Goal: Task Accomplishment & Management: Manage account settings

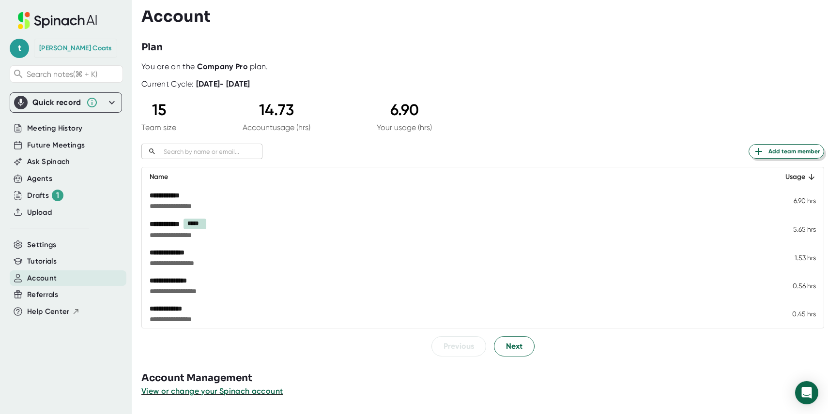
click at [780, 150] on span "Add team member" at bounding box center [786, 152] width 67 height 12
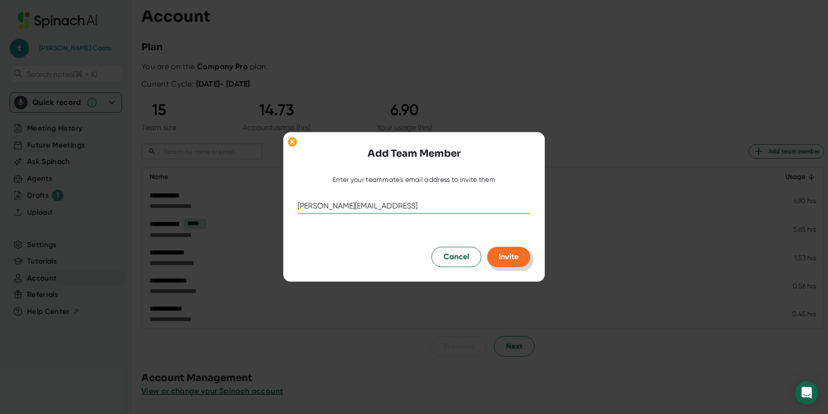
type input "[PERSON_NAME][EMAIL_ADDRESS]"
click at [511, 258] on span "Invite" at bounding box center [509, 257] width 20 height 9
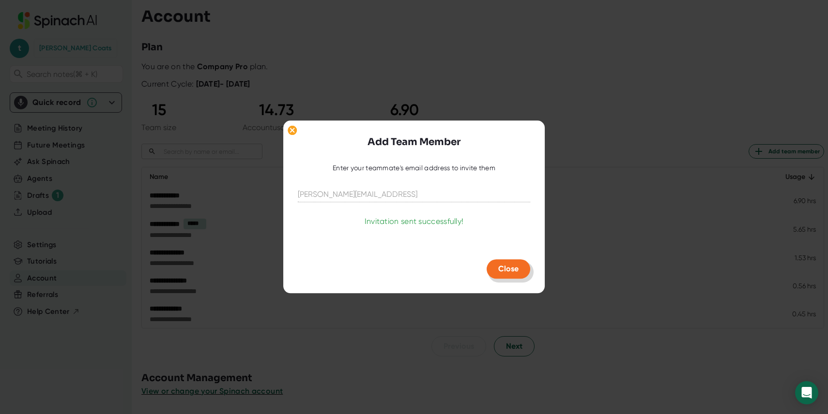
click at [505, 277] on button "Close" at bounding box center [509, 269] width 44 height 19
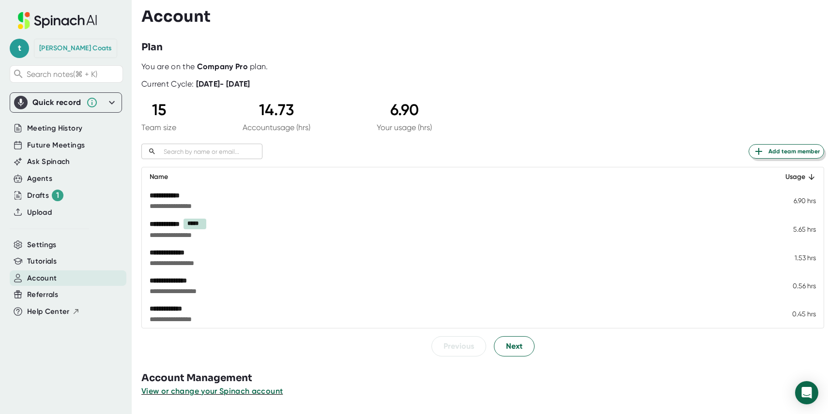
click at [779, 151] on span "Add team member" at bounding box center [786, 152] width 67 height 12
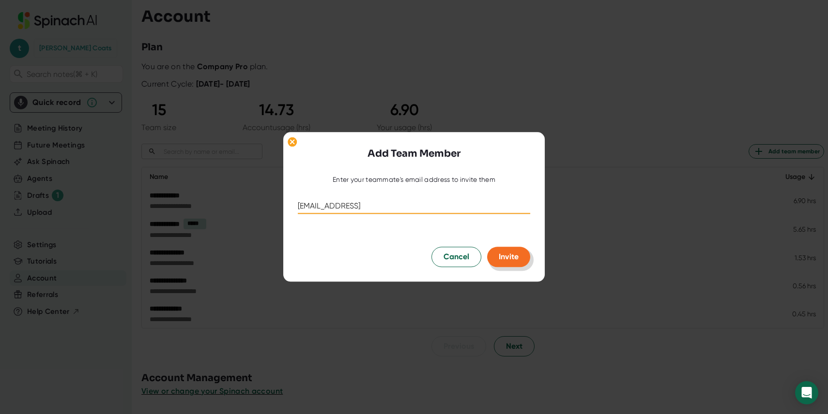
type input "[EMAIL_ADDRESS]"
click at [498, 256] on button "Invite" at bounding box center [508, 257] width 43 height 20
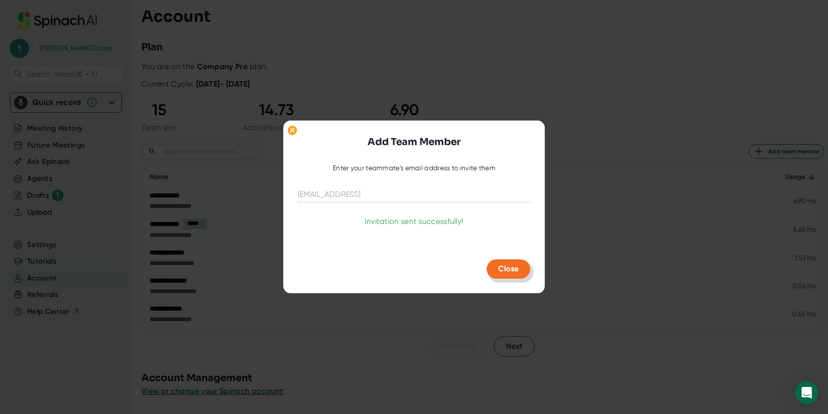
click at [502, 264] on button "Close" at bounding box center [509, 269] width 44 height 19
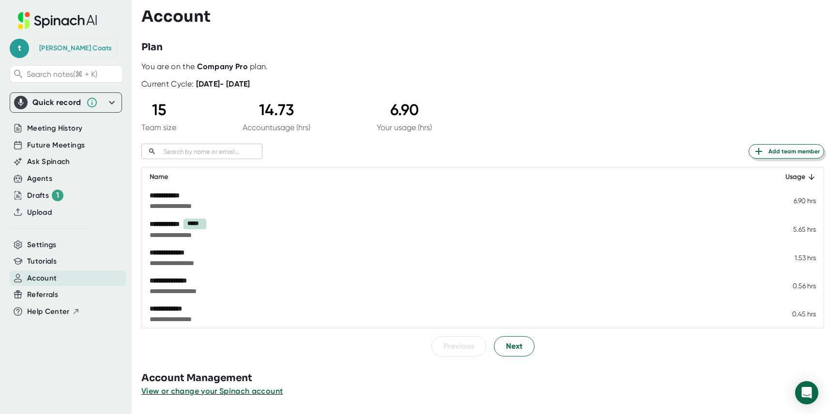
click at [780, 153] on span "Add team member" at bounding box center [786, 152] width 67 height 12
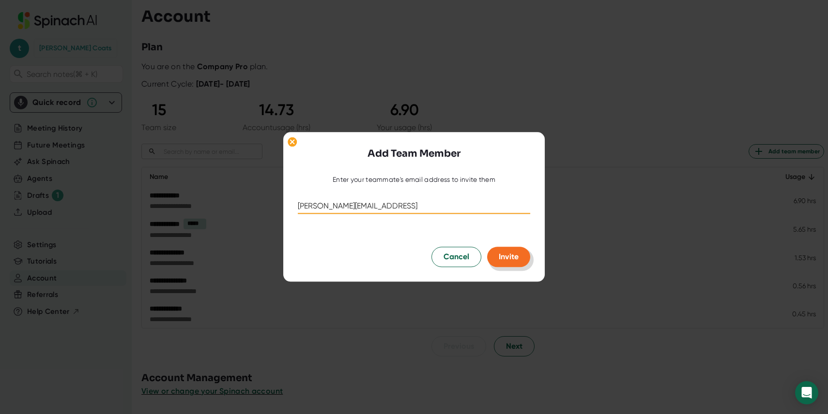
type input "[PERSON_NAME][EMAIL_ADDRESS]"
click at [515, 258] on span "Invite" at bounding box center [509, 257] width 20 height 9
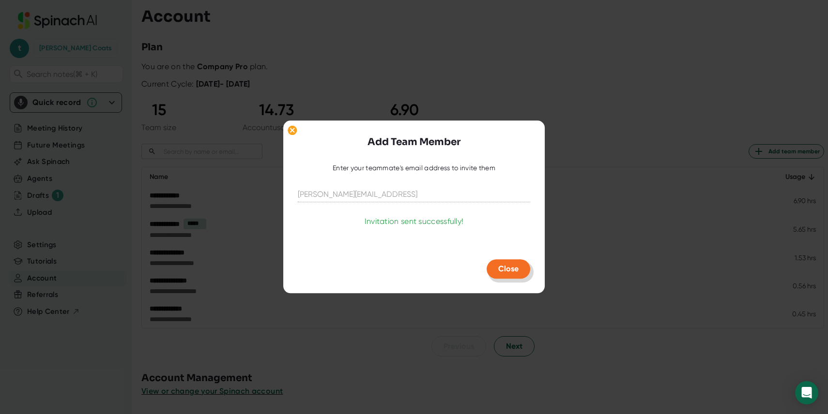
click at [513, 269] on span "Close" at bounding box center [508, 269] width 20 height 9
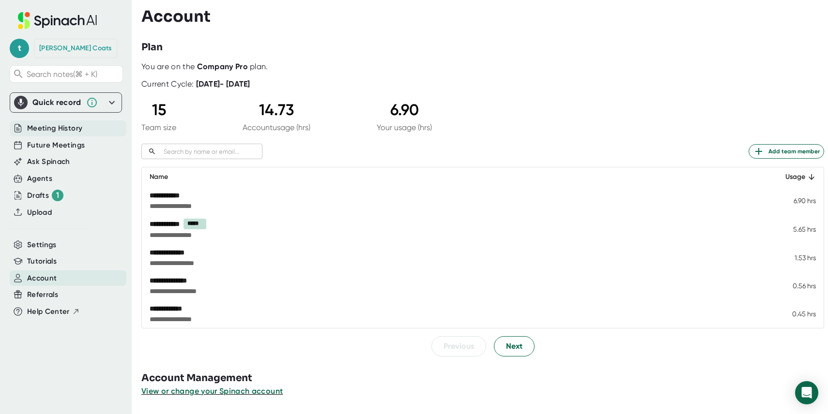
click at [57, 130] on span "Meeting History" at bounding box center [54, 128] width 55 height 11
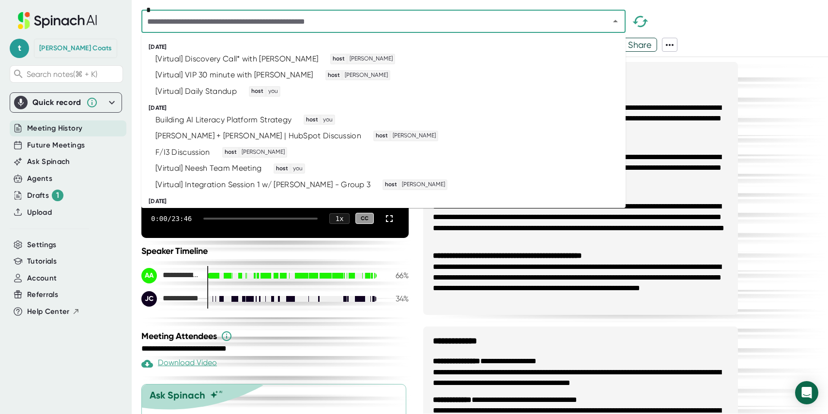
click at [175, 25] on input "text" at bounding box center [369, 22] width 450 height 14
click at [191, 53] on li "[Virtual] Discovery Call* with [PERSON_NAME] host [PERSON_NAME]" at bounding box center [383, 59] width 484 height 16
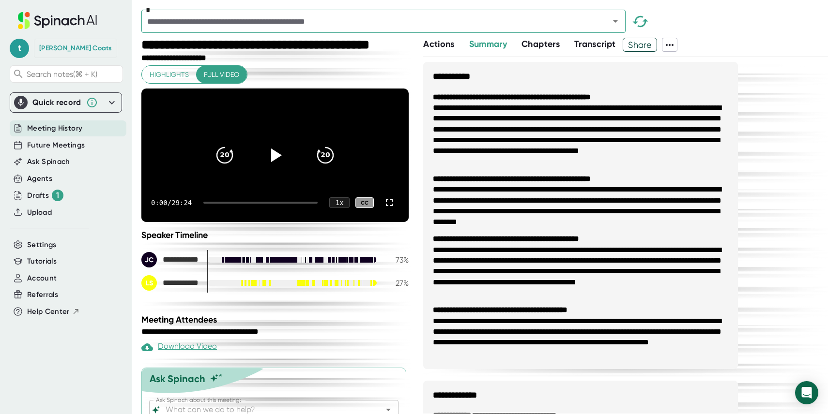
click at [653, 50] on span "Share" at bounding box center [639, 44] width 33 height 17
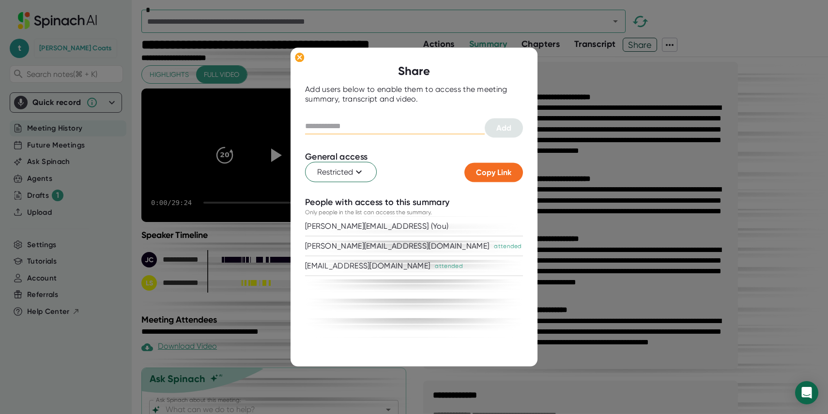
click at [327, 123] on input "text" at bounding box center [395, 126] width 180 height 15
type input "**********"
click at [504, 131] on span "Add" at bounding box center [503, 127] width 15 height 9
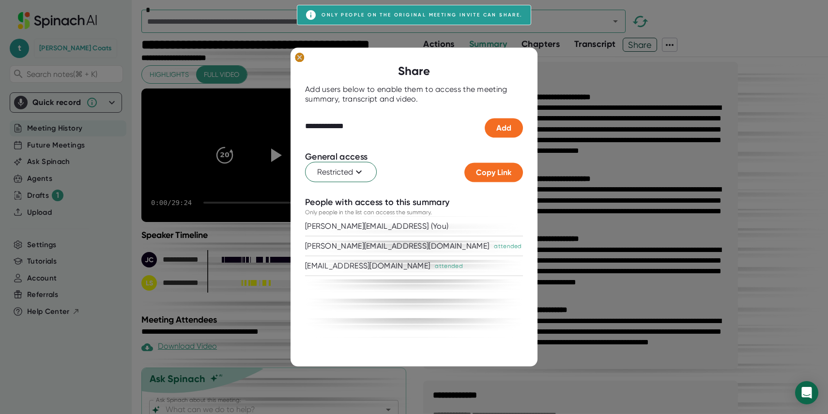
click at [297, 56] on ellipse at bounding box center [299, 58] width 9 height 10
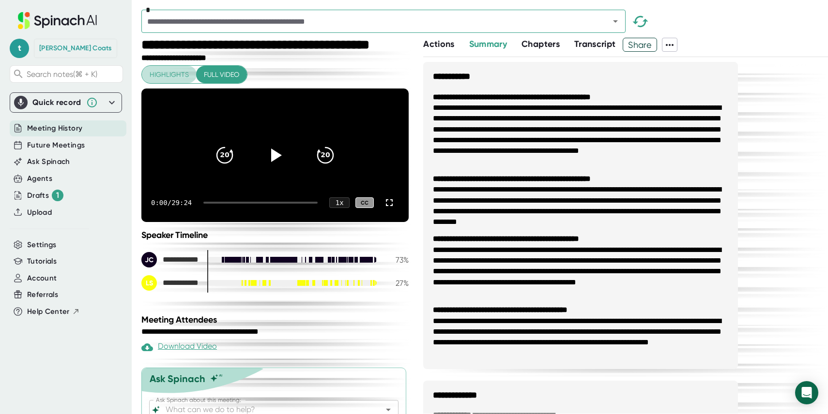
click at [171, 79] on span "Highlights" at bounding box center [169, 75] width 39 height 12
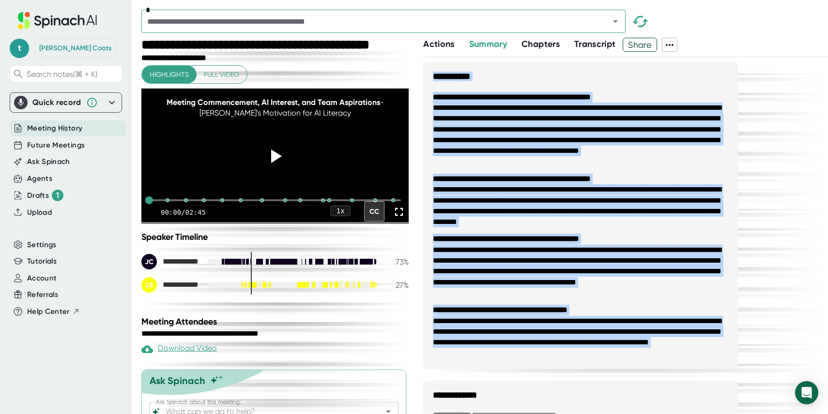
drag, startPoint x: 433, startPoint y: 77, endPoint x: 617, endPoint y: 369, distance: 345.9
click at [617, 369] on div "**********" at bounding box center [580, 421] width 315 height 719
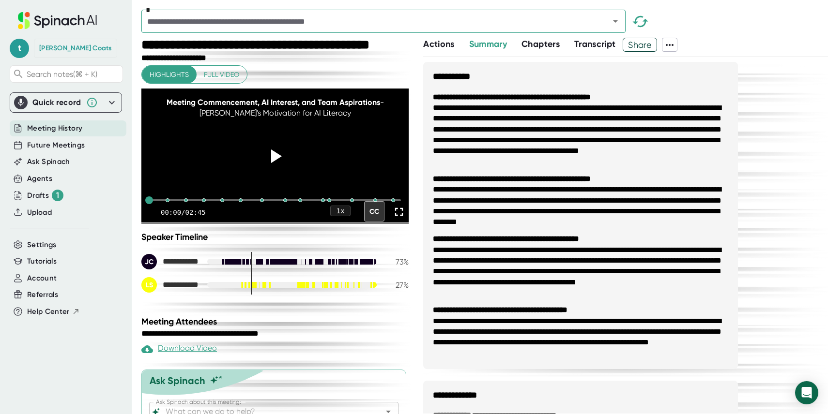
click at [533, 327] on li "**********" at bounding box center [580, 338] width 295 height 44
click at [538, 314] on b "**********" at bounding box center [500, 309] width 135 height 7
click at [530, 355] on li "**********" at bounding box center [580, 338] width 295 height 44
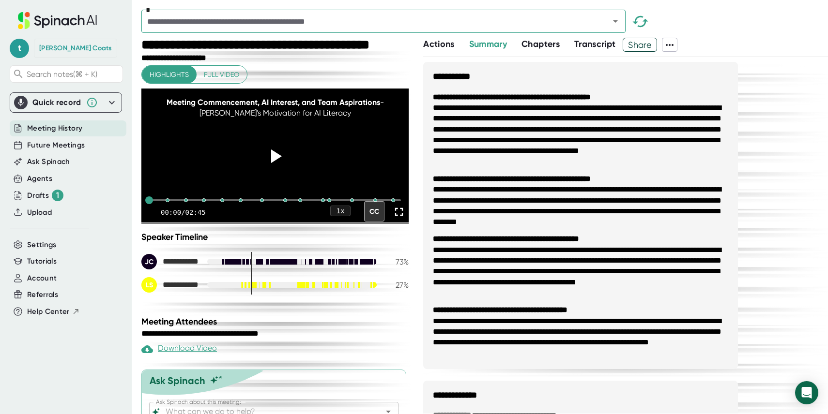
click at [442, 43] on span "Actions" at bounding box center [438, 44] width 31 height 11
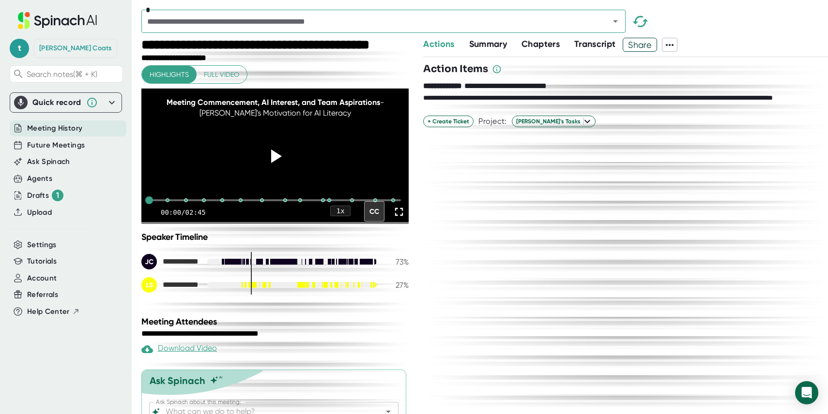
click at [547, 47] on span "Chapters" at bounding box center [540, 44] width 38 height 11
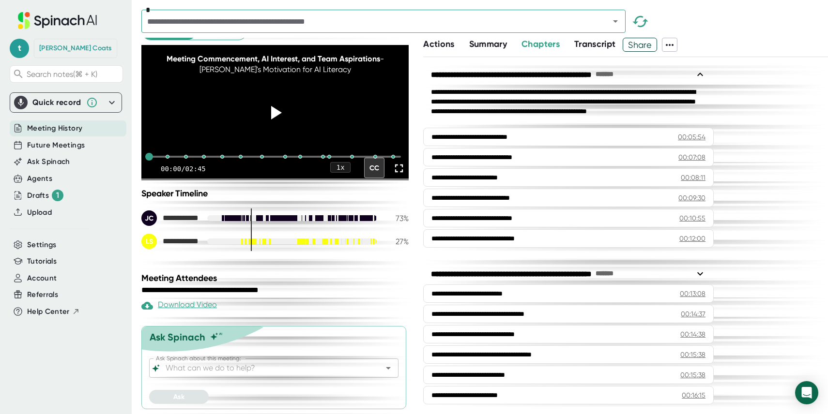
scroll to position [60, 0]
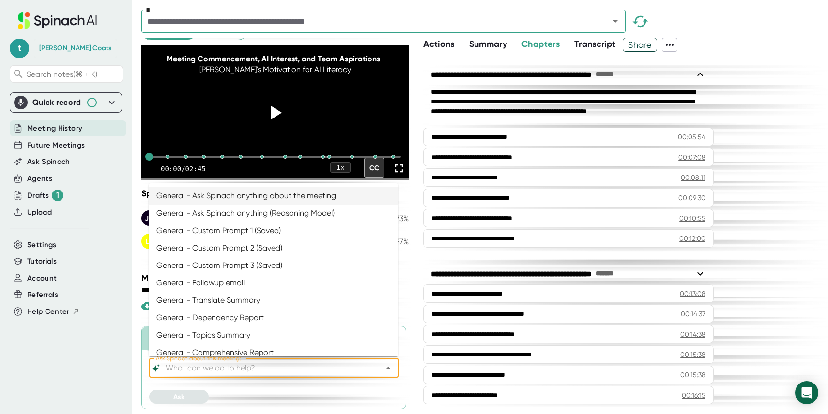
click at [190, 373] on input "Ask Spinach about this meeting:" at bounding box center [265, 369] width 203 height 14
click at [217, 199] on li "General - Ask Spinach anything about the meeting" at bounding box center [273, 195] width 249 height 17
type input "General - Ask Spinach anything about the meeting"
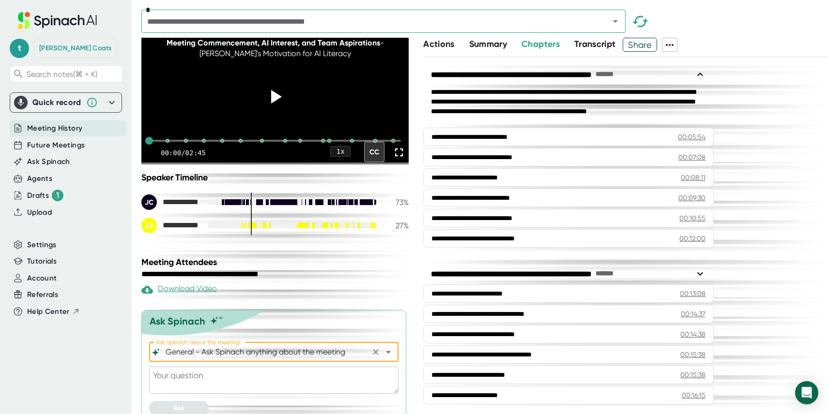
click at [179, 394] on textarea at bounding box center [273, 380] width 249 height 27
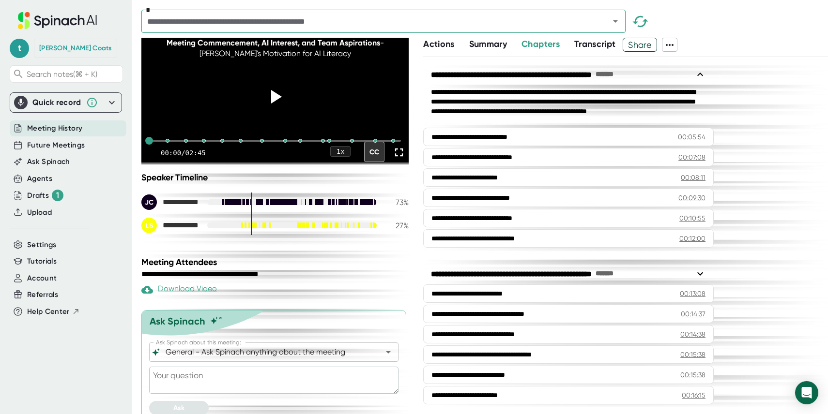
type textarea "W"
type textarea "x"
type textarea "WH"
type textarea "x"
type textarea "WHa"
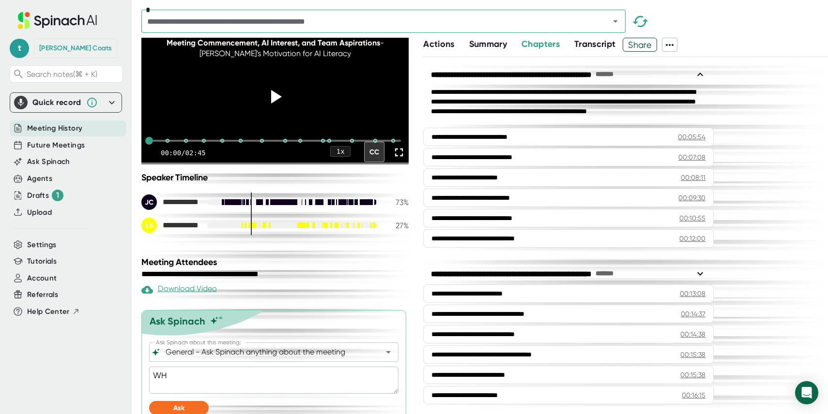
type textarea "x"
type textarea "WHat"
type textarea "x"
type textarea "WHat"
type textarea "x"
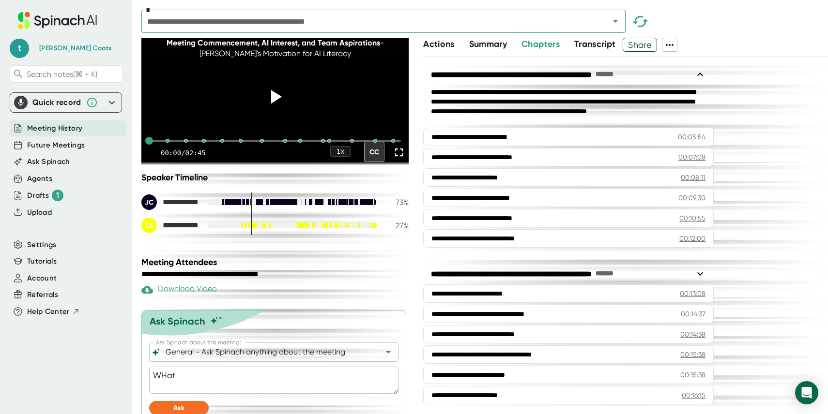
type textarea "WHat w"
type textarea "x"
type textarea "WHat we"
type textarea "x"
type textarea "WHat wer"
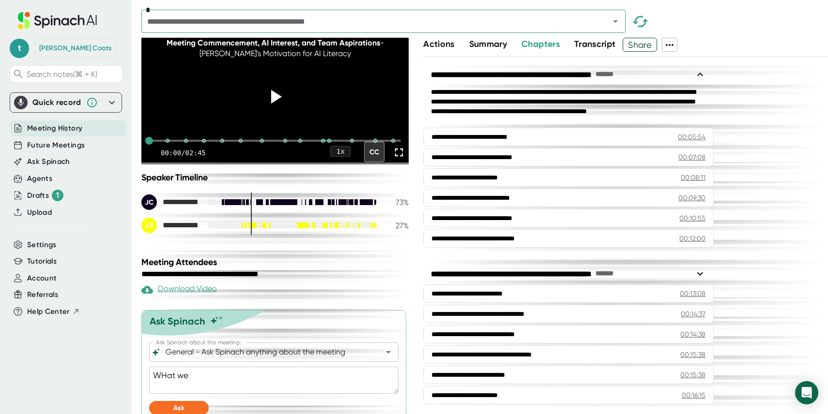
type textarea "x"
type textarea "WHat were"
type textarea "x"
type textarea "WHat were"
type textarea "x"
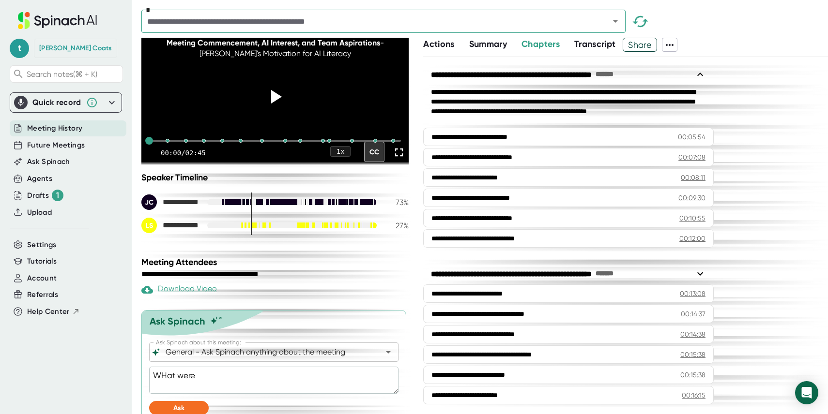
type textarea "WHat were a"
type textarea "x"
type textarea "WHat were a"
type textarea "x"
type textarea "WHat were a c"
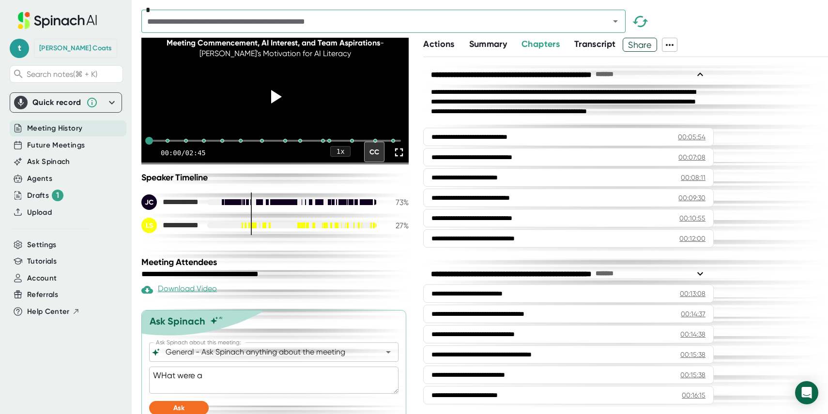
type textarea "x"
type textarea "WHat were a co"
type textarea "x"
type textarea "WHat were a cou"
type textarea "x"
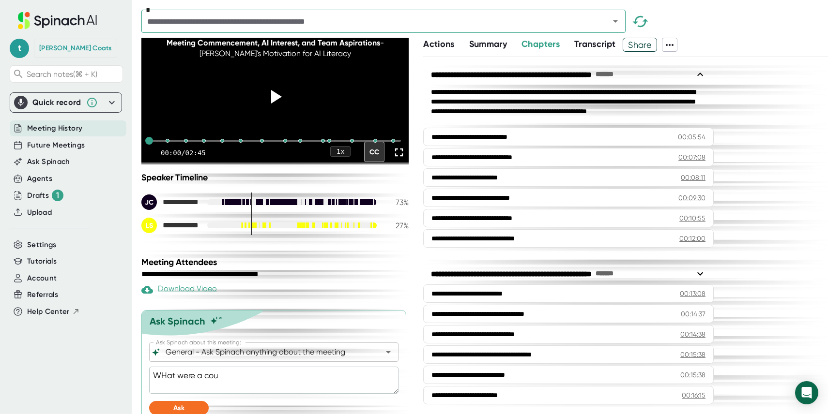
type textarea "WHat were a coup"
type textarea "x"
type textarea "WHat were a coupl"
type textarea "x"
type textarea "WHat were a coupld"
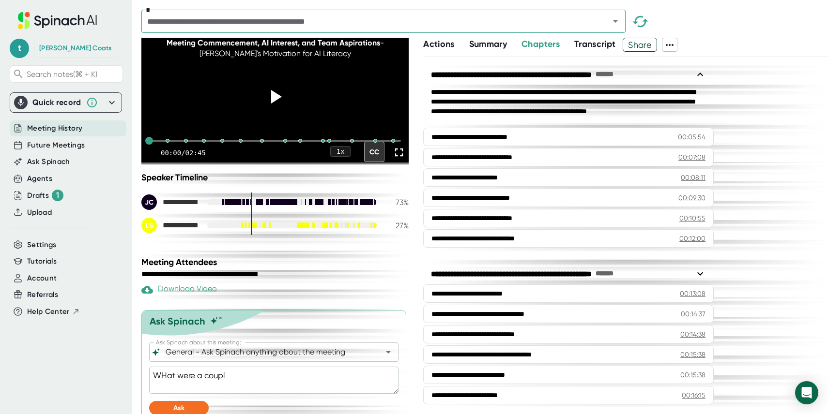
type textarea "x"
type textarea "WHat were a coupl"
type textarea "x"
type textarea "WHat were a couple"
type textarea "x"
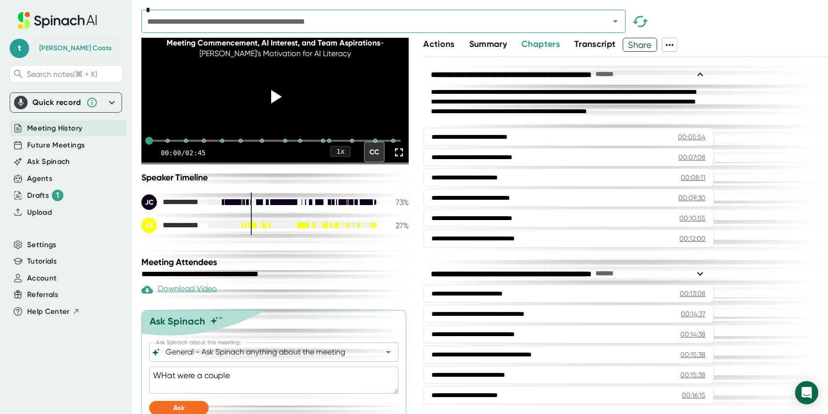
type textarea "WHat were a couple"
type textarea "x"
type textarea "WHat were a couple o"
type textarea "x"
type textarea "WHat were a couple of"
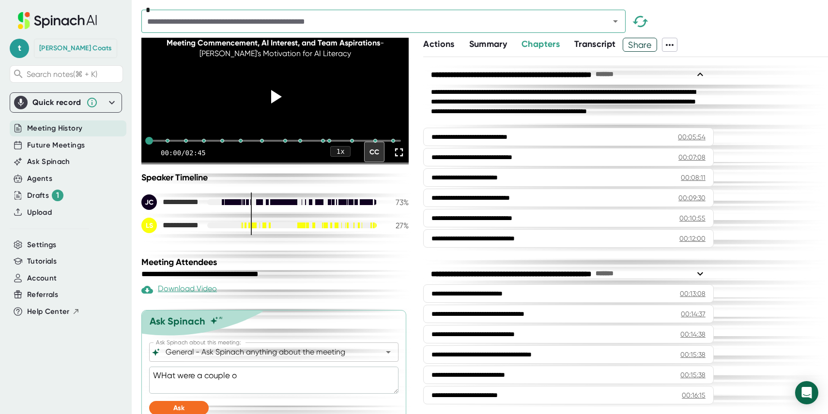
type textarea "x"
type textarea "WHat were a couple of"
type textarea "x"
click at [168, 391] on textarea "WHat were a couple of" at bounding box center [273, 380] width 249 height 27
type textarea "Wat were a couple of"
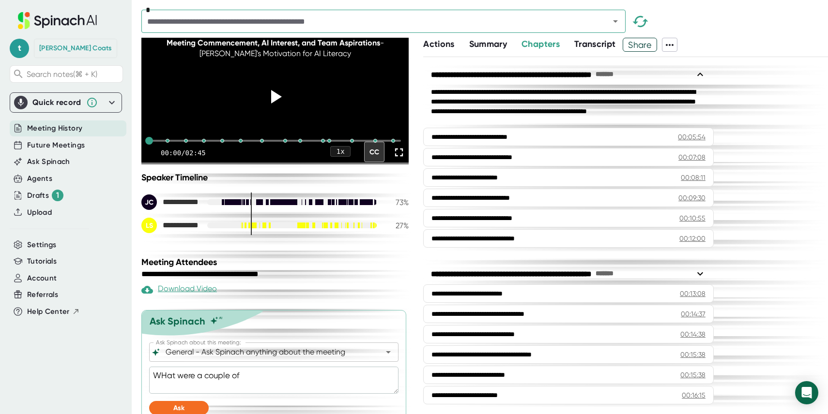
type textarea "x"
type textarea "What were a couple of"
type textarea "x"
click at [260, 390] on textarea "What were a couple of" at bounding box center [273, 380] width 249 height 27
type textarea "What were a couple of o"
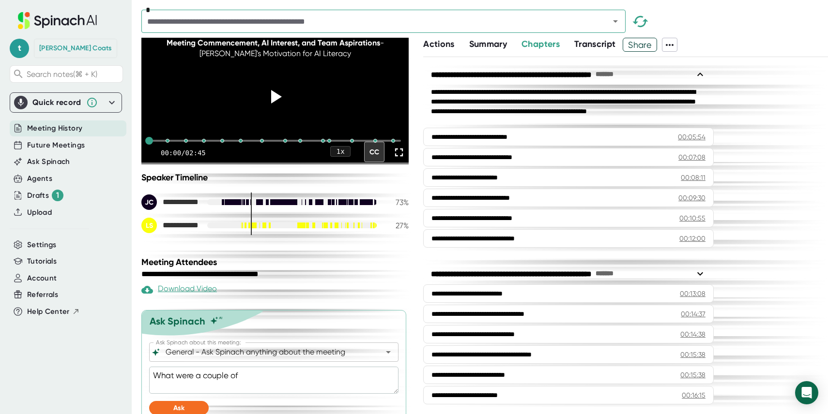
type textarea "x"
type textarea "What were a couple of ob"
type textarea "x"
type textarea "What were a couple of obs"
type textarea "x"
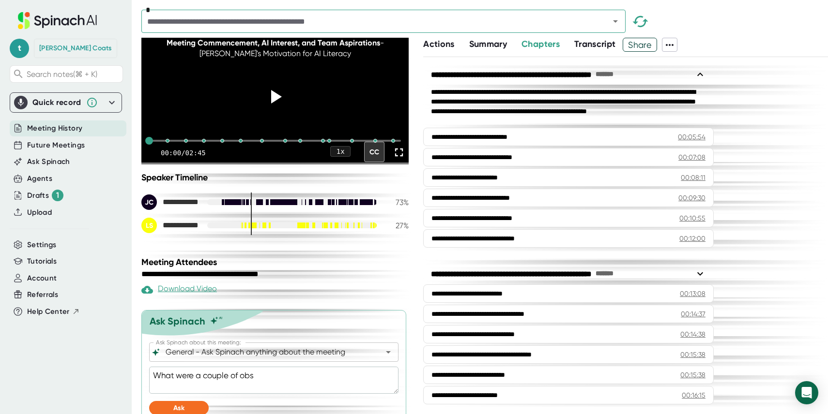
type textarea "What were a couple of obst"
type textarea "x"
type textarea "What were a couple of obsti"
type textarea "x"
type textarea "What were a couple of obstic"
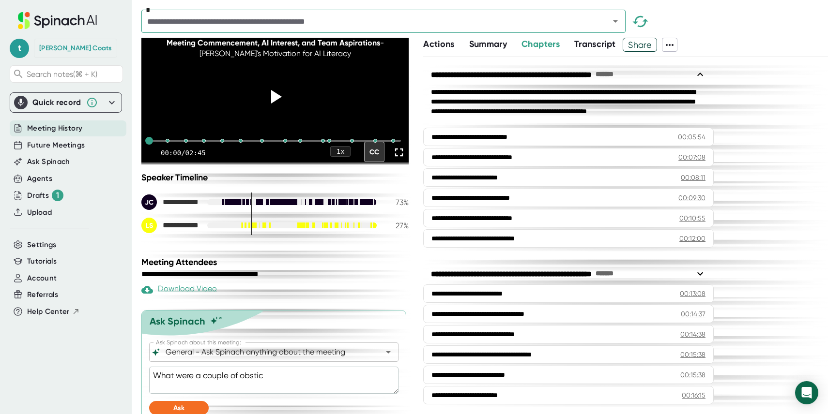
type textarea "x"
type textarea "What were a couple of obstica"
type textarea "x"
type textarea "What were a couple of obstical"
type textarea "x"
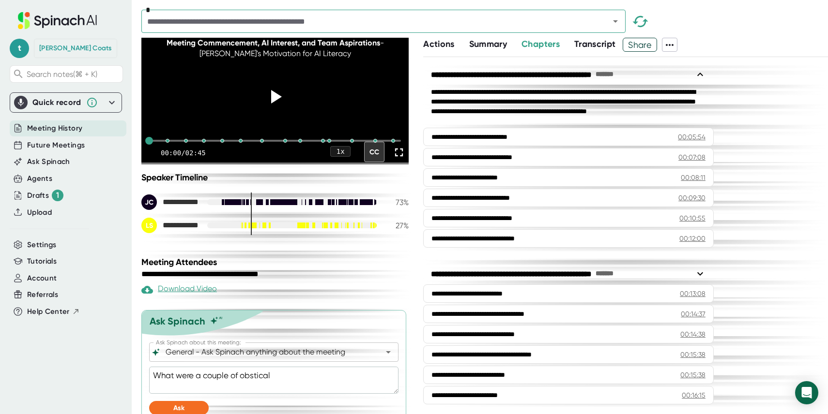
type textarea "What were a couple of obsticals"
type textarea "x"
type textarea "What were a couple of obsticals"
type textarea "x"
type textarea "What were a couple of obsticals t"
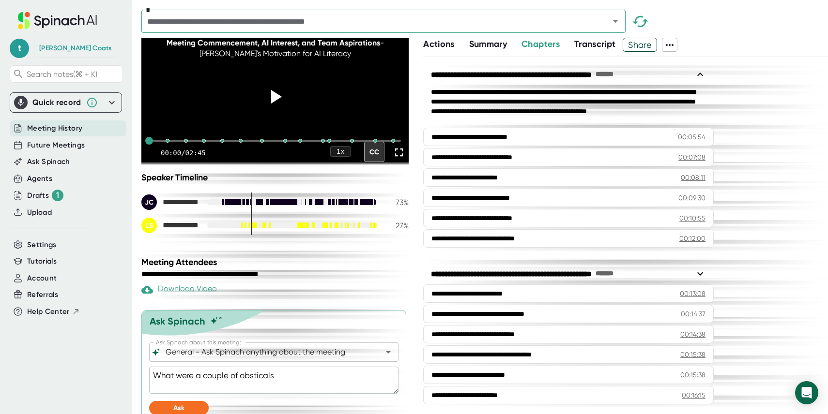
type textarea "x"
type textarea "What were a couple of obsticals th"
type textarea "x"
type textarea "What were a couple of obsticals tha"
type textarea "x"
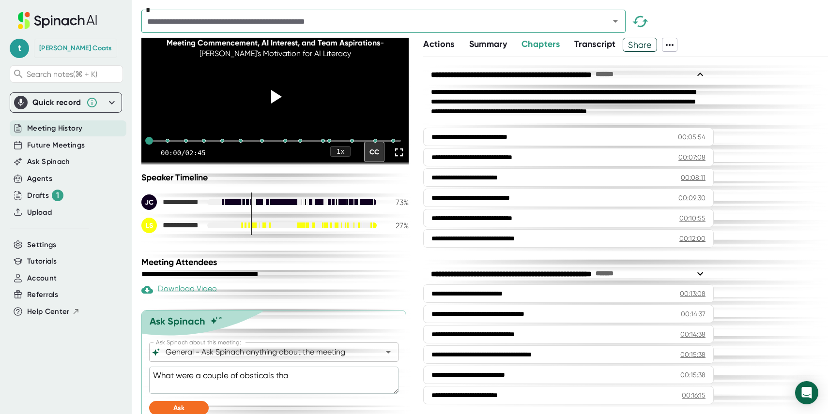
type textarea "What were a couple of obsticals that"
type textarea "x"
type textarea "What were a couple of obsticals that"
type textarea "x"
type textarea "What were a couple of obsticals that t"
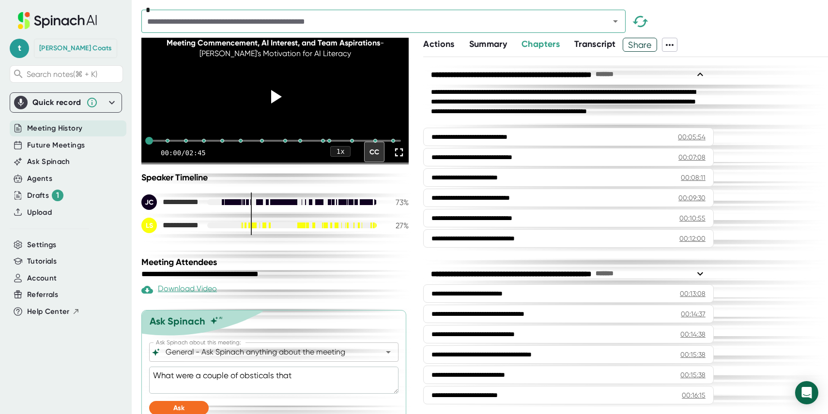
type textarea "x"
type textarea "What were a couple of obsticals that th"
type textarea "x"
type textarea "What were a couple of obsticals that the"
type textarea "x"
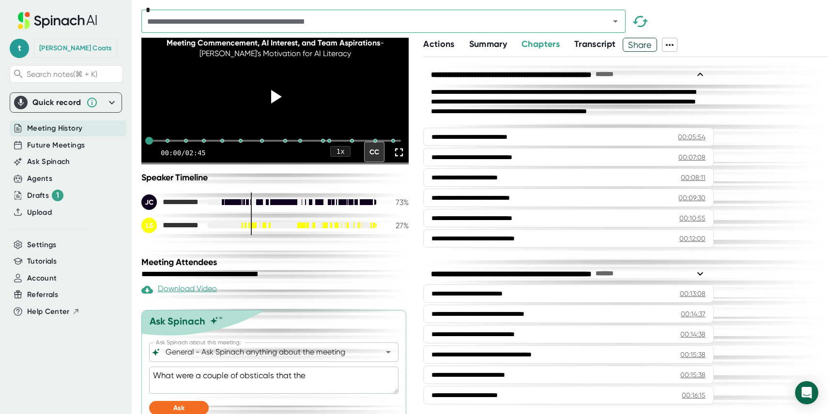
type textarea "What were a couple of obsticals that th"
type textarea "x"
type textarea "What were a couple of obsticals that the"
type textarea "x"
type textarea "What were a couple of obsticals that the"
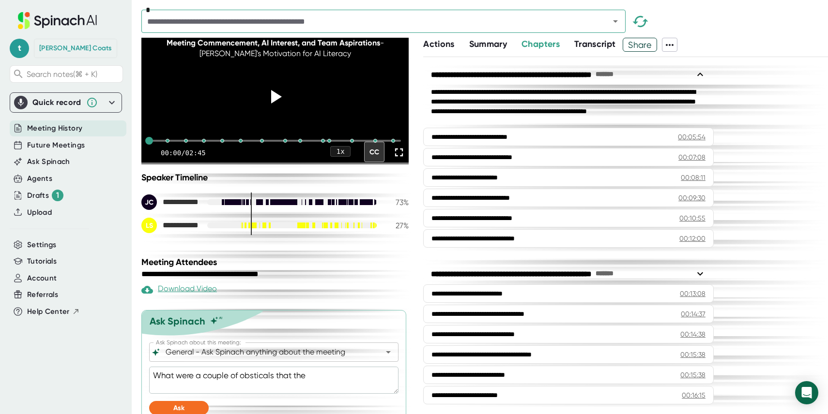
type textarea "x"
type textarea "What were a couple of obsticals that the A"
type textarea "x"
type textarea "What were a couple of obsticals that the AD"
type textarea "x"
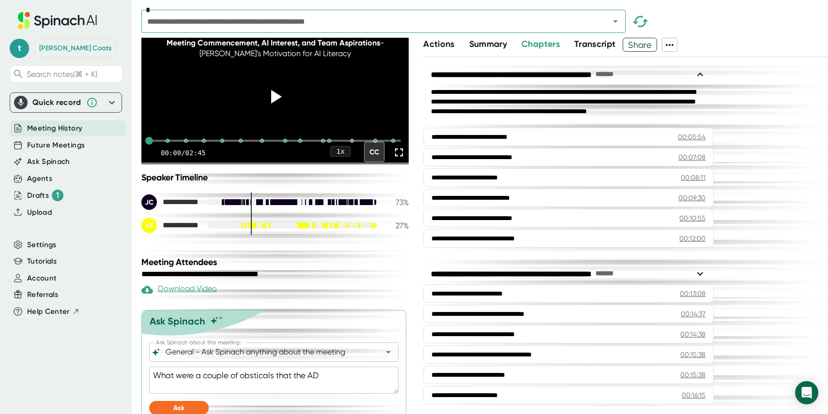
type textarea "What were a couple of obsticals that the ADU"
type textarea "x"
type textarea "What were a couple of obsticals that the ADU"
type textarea "x"
type textarea "What were a couple of obsticals that the ADU a"
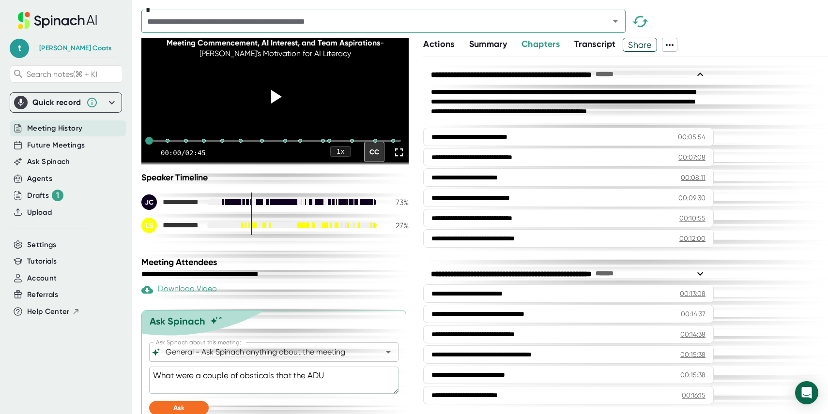
type textarea "x"
type textarea "What were a couple of obsticals that the ADU at"
type textarea "x"
type textarea "What were a couple of obsticals that the ADU ate"
type textarea "x"
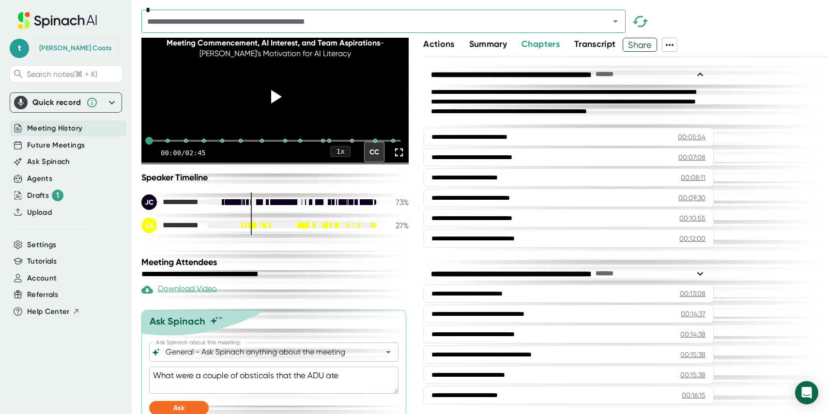
type textarea "What were a couple of obsticals that the ADU [GEOGRAPHIC_DATA]"
type textarea "x"
type textarea "What were a couple of obsticals that the ADU atend"
type textarea "x"
type textarea "What were a couple of obsticals that the ADU atende"
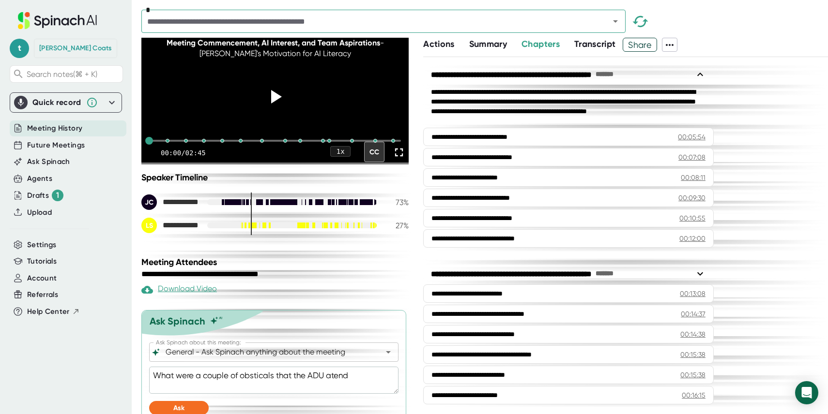
type textarea "x"
type textarea "What were a couple of obsticals that the ADU atendee"
type textarea "x"
type textarea "What were a couple of obsticals that the ADU atendees"
type textarea "x"
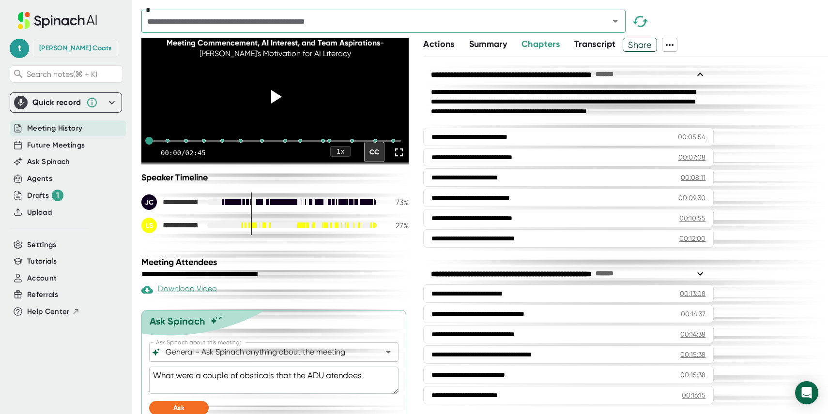
type textarea "What were a couple of obsticals that the ADU atendees"
type textarea "x"
type textarea "What were a couple of obsticals that the ADU atendees h"
type textarea "x"
type textarea "What were a couple of obsticals that the ADU atendees ha"
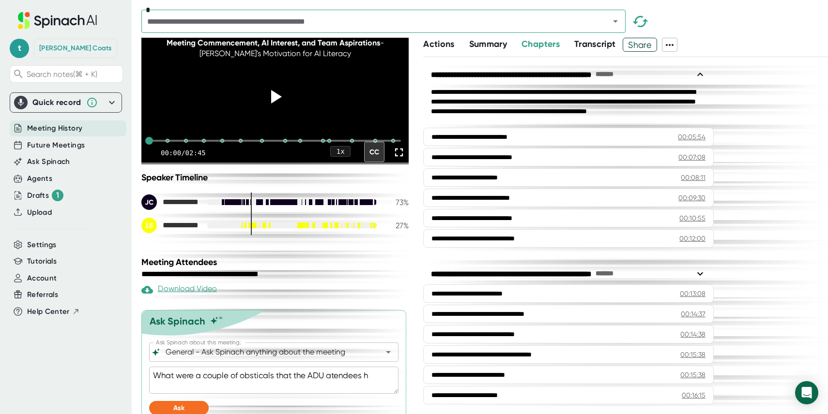
type textarea "x"
type textarea "What were a couple of obsticals that the ADU atendees had"
type textarea "x"
type textarea "What were a couple of obsticals that the ADU atendees had"
type textarea "x"
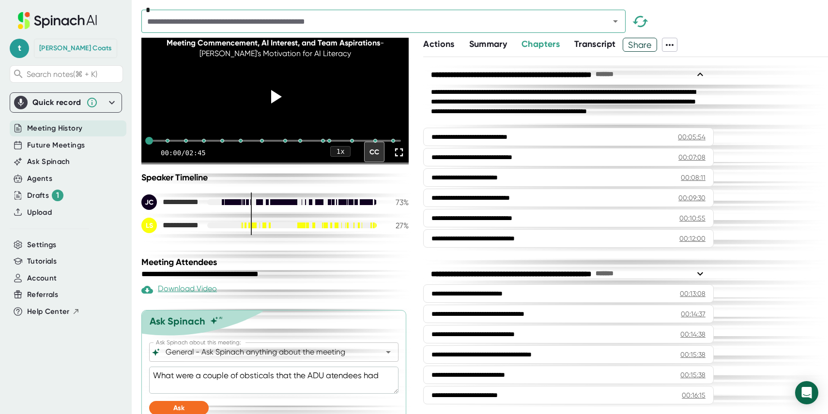
type textarea "What were a couple of obsticals that the ADU atendees had d"
type textarea "x"
type textarea "What were a couple of obsticals that the ADU atendees had du"
type textarea "x"
type textarea "What were a couple of obsticals that the ADU atendees had dur"
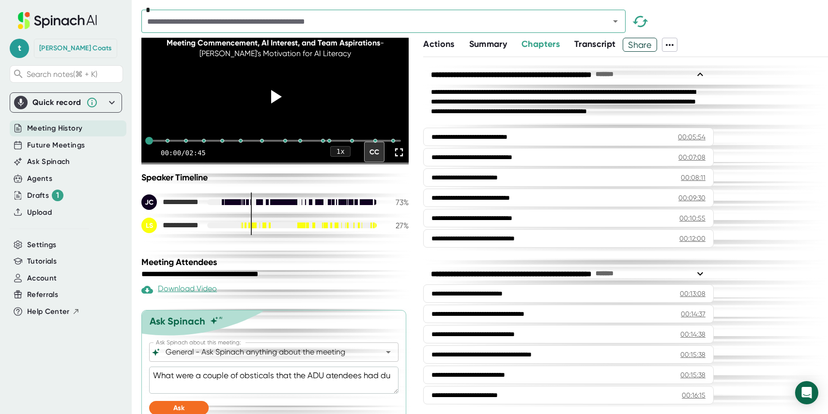
type textarea "x"
type textarea "What were a couple of obsticals that the ADU atendees had [PERSON_NAME]"
type textarea "x"
type textarea "What were a couple of obsticals that the ADU atendees had [PERSON_NAME]"
type textarea "x"
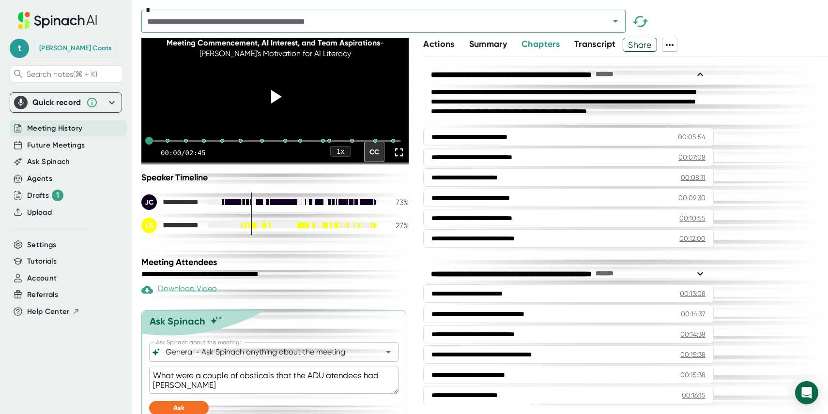
type textarea "What were a couple of obsticals that the ADU atendees had [PERSON_NAME]"
type textarea "x"
type textarea "What were a couple of obsticals that the ADU atendees had durring"
type textarea "x"
type textarea "What were a couple of obsticals that the ADU atendees had durring"
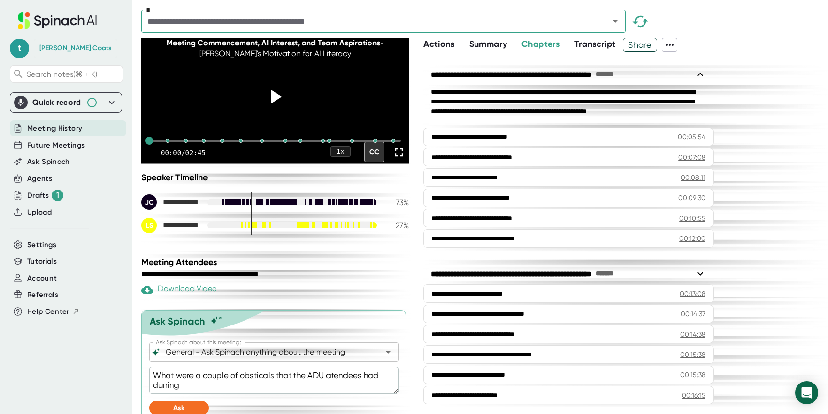
type textarea "x"
type textarea "What were a couple of obsticals that the ADU atendees had durring t"
type textarea "x"
type textarea "What were a couple of obsticals that the ADU atendees had durring th"
type textarea "x"
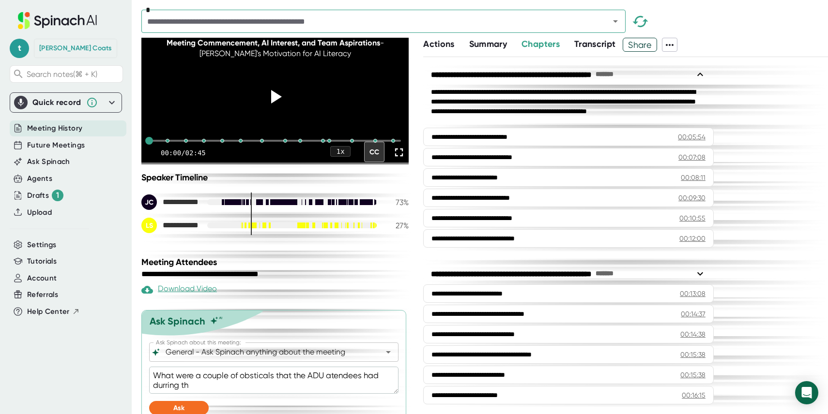
type textarea "What were a couple of obsticals that the ADU atendees had durring thi"
type textarea "x"
type textarea "What were a couple of obsticals that the ADU atendees had durring this"
type textarea "x"
type textarea "What were a couple of obsticals that the ADU atendees had durring this"
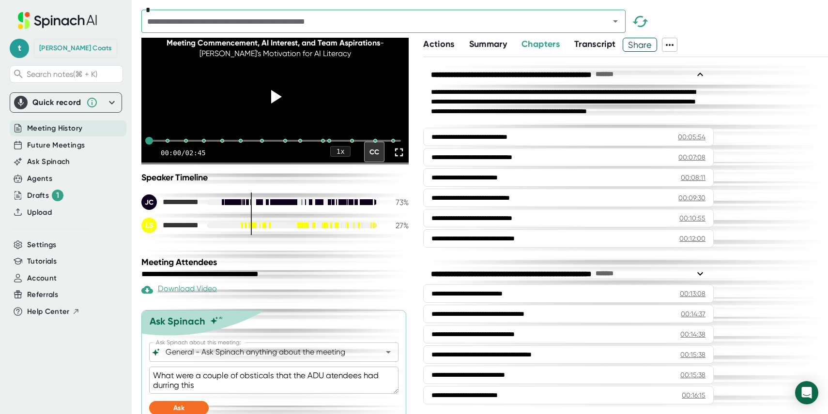
type textarea "x"
type textarea "What were a couple of obsticals that the ADU atendees had durring this c"
type textarea "x"
type textarea "What were a couple of obsticals that the ADU atendees had durring this ca"
type textarea "x"
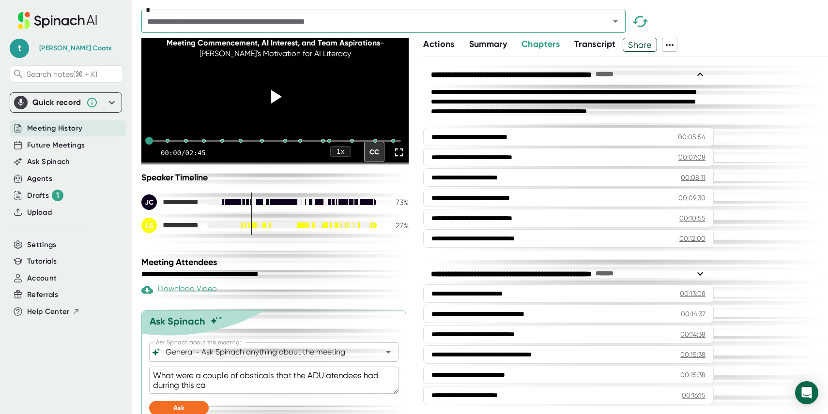
type textarea "What were a couple of obsticals that the ADU atendees had durring this cal"
type textarea "x"
type textarea "What were a couple of obsticals that the ADU atendees had durring this call"
type textarea "x"
click at [168, 394] on textarea "What were a couple of obsticals that the ADU atendees had durring this call" at bounding box center [273, 380] width 249 height 27
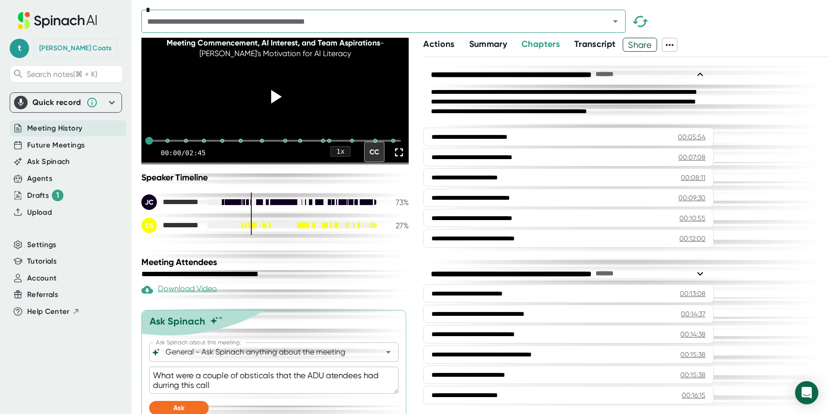
type textarea "What were a couple of obsticals that the ADU atendees had during this call"
type textarea "x"
click at [254, 392] on textarea "What were a couple of obsticals that the ADU atendees had during this call" at bounding box center [273, 380] width 249 height 27
type textarea "What were a couple of obstacles that the ADU atendees had during this call"
type textarea "x"
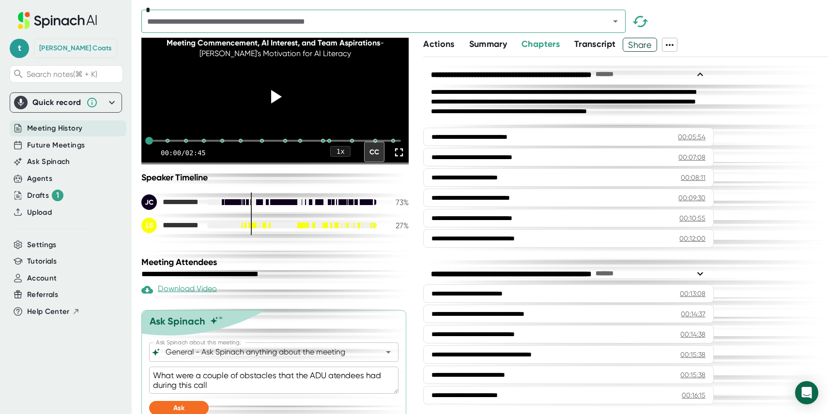
type textarea "What were a couple of obstacles that the ADU attendees had during this call"
type textarea "x"
click at [288, 394] on textarea "What were a couple of obstacles that the ADU attendees had during this call" at bounding box center [273, 380] width 249 height 27
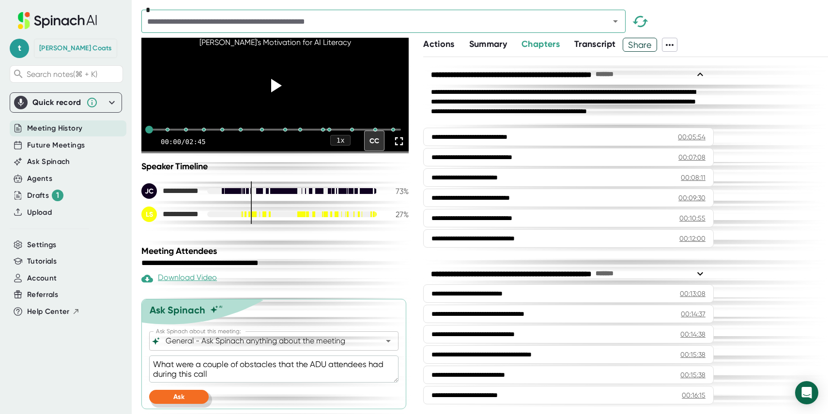
type textarea "What were a couple of obstacles that the ADU attendees had during this call"
click at [178, 398] on span "Ask" at bounding box center [178, 397] width 11 height 8
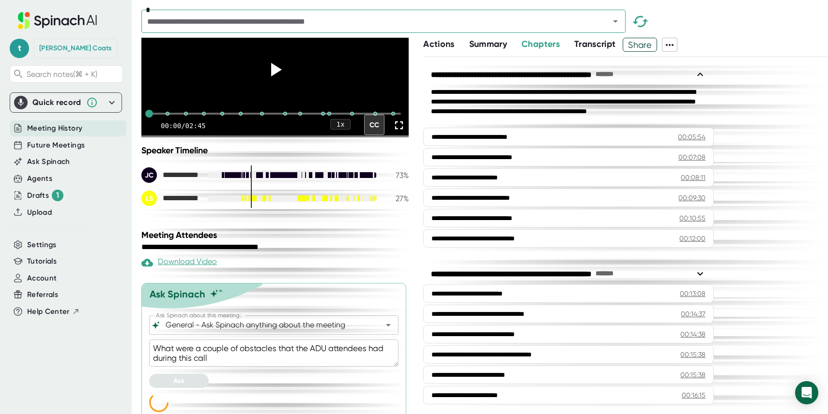
type textarea "x"
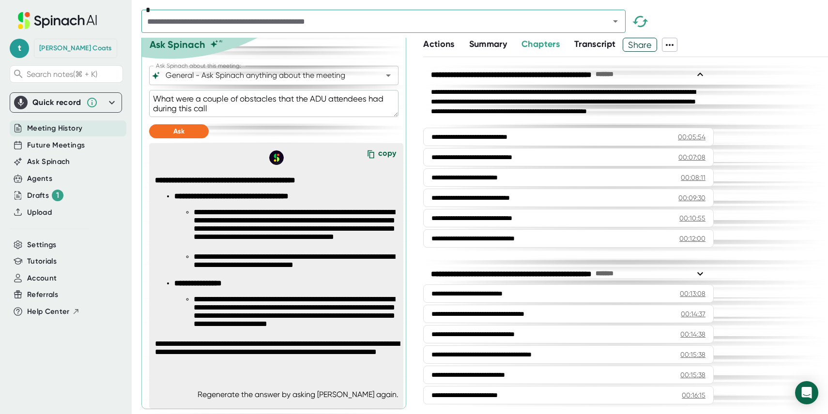
scroll to position [353, 0]
drag, startPoint x: 156, startPoint y: 177, endPoint x: 343, endPoint y: 176, distance: 186.4
click at [343, 176] on p "**********" at bounding box center [279, 180] width 249 height 8
click at [187, 202] on li "**********" at bounding box center [289, 232] width 230 height 80
click at [216, 111] on textarea "What were a couple of obstacles that the ADU attendees had during this call" at bounding box center [273, 103] width 249 height 27
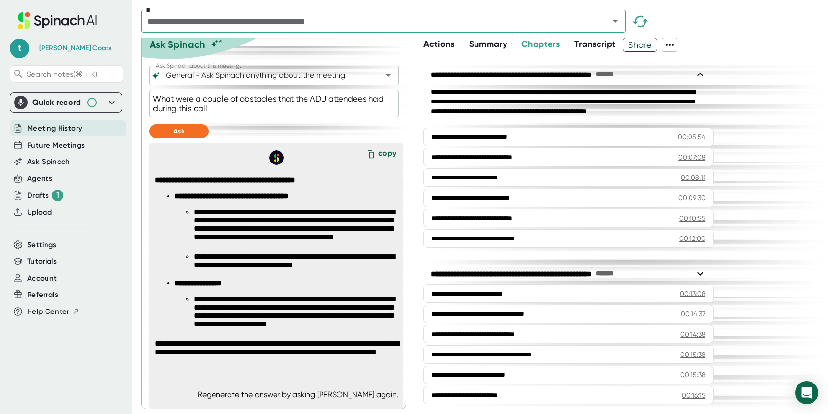
click at [216, 111] on textarea "What were a couple of obstacles that the ADU attendees had during this call" at bounding box center [273, 103] width 249 height 27
type textarea "h"
type textarea "x"
type textarea "ho"
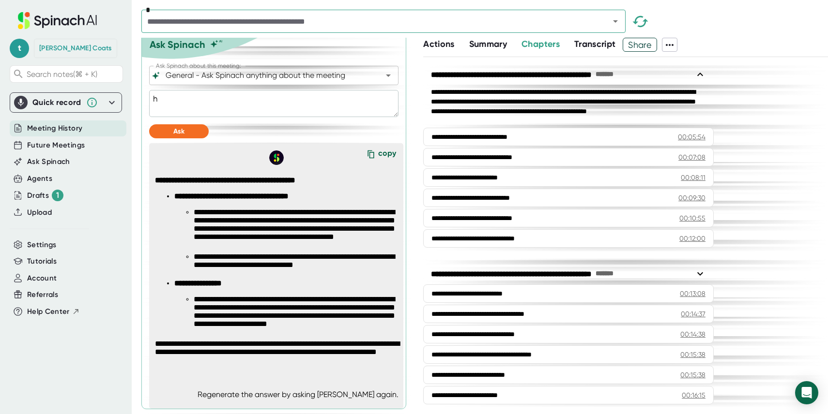
type textarea "x"
type textarea "how"
type textarea "x"
type textarea "how"
type textarea "x"
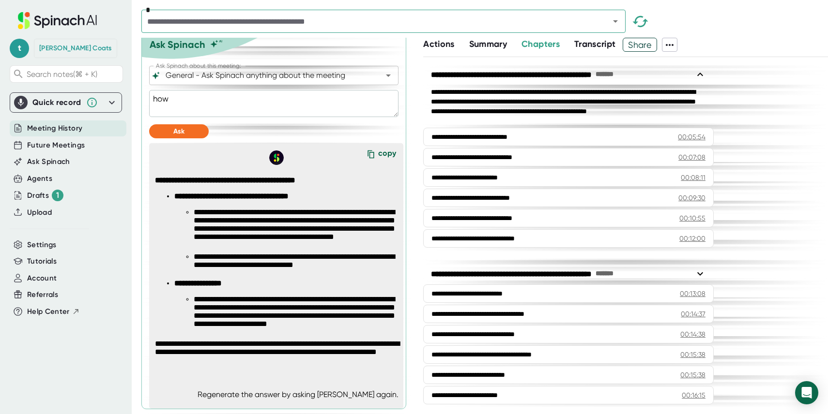
type textarea "how m"
type textarea "x"
type textarea "how mu"
type textarea "x"
type textarea "how muc"
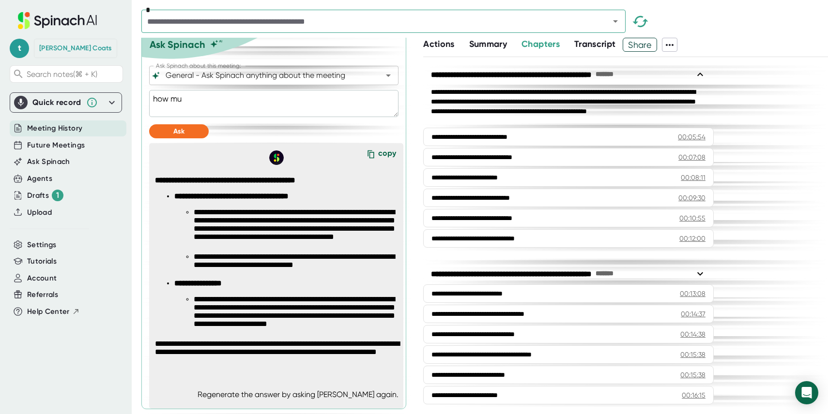
type textarea "x"
type textarea "how much"
type textarea "x"
type textarea "how much"
type textarea "x"
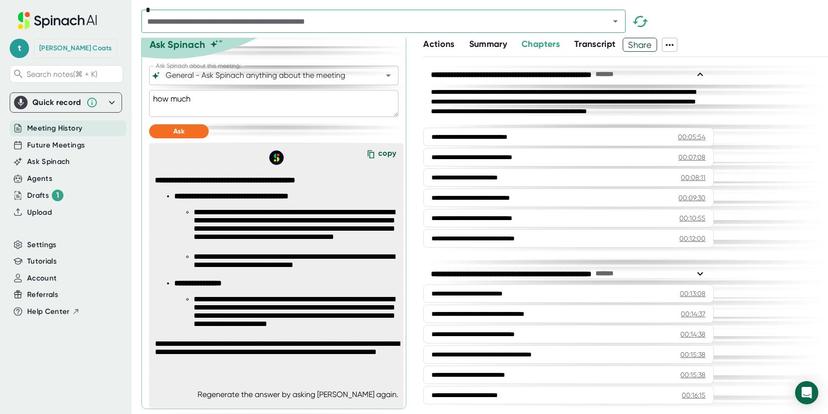
type textarea "how much d"
type textarea "x"
type textarea "how much di"
type textarea "x"
type textarea "how much did"
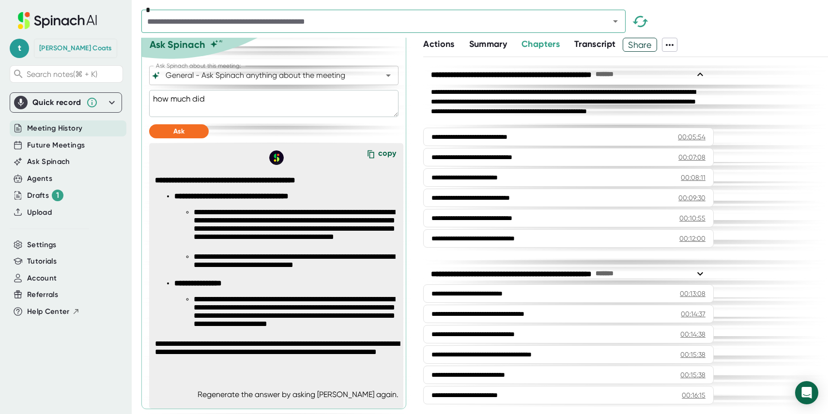
type textarea "x"
type textarea "how much did"
click at [177, 128] on span "Ask" at bounding box center [178, 131] width 11 height 8
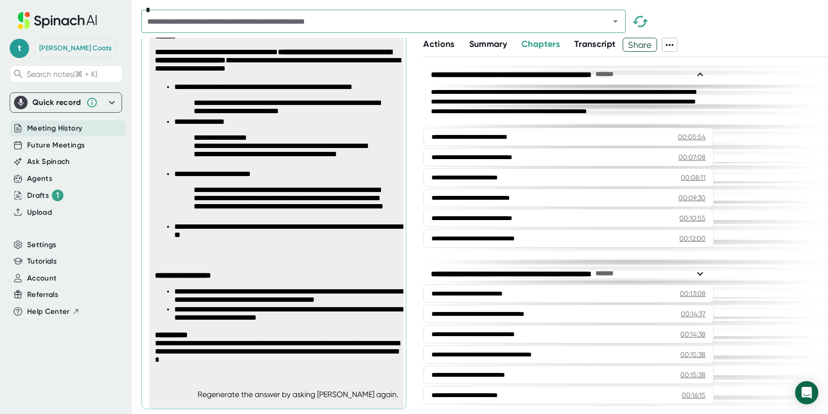
scroll to position [499, 0]
click at [42, 164] on span "Ask Spinach" at bounding box center [48, 161] width 43 height 11
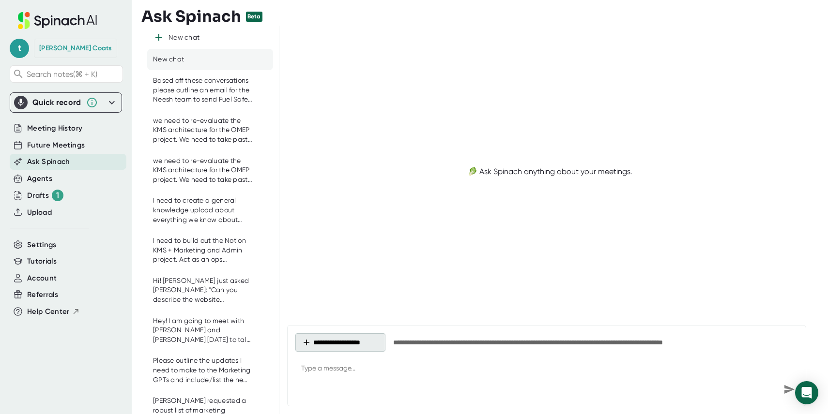
click at [342, 344] on button "**********" at bounding box center [340, 343] width 90 height 18
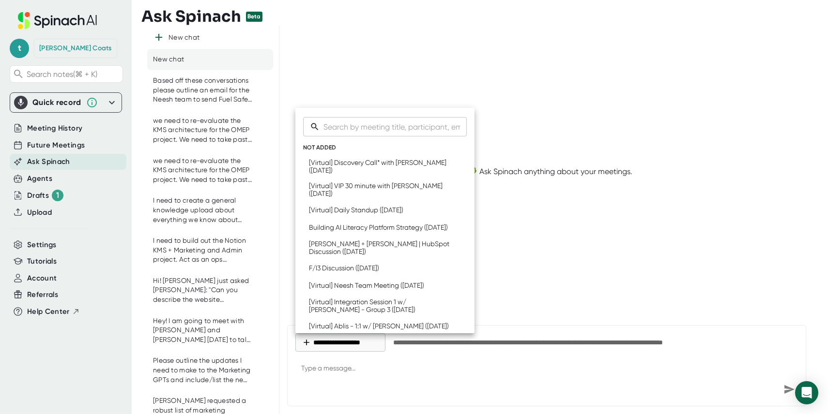
click at [442, 359] on div at bounding box center [414, 207] width 828 height 414
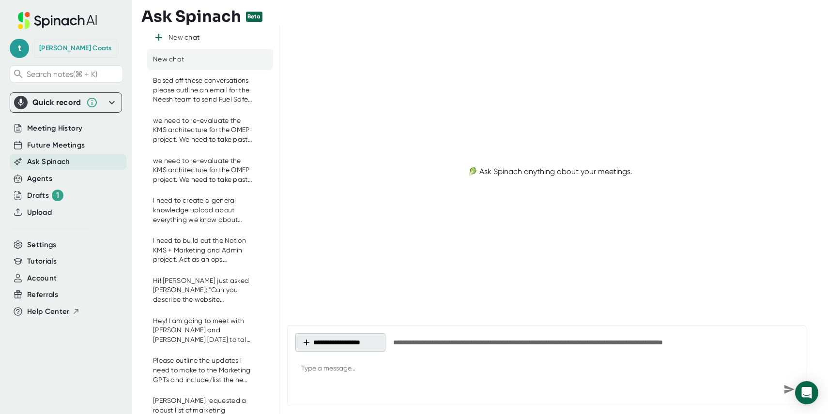
click at [354, 343] on button "**********" at bounding box center [340, 343] width 90 height 18
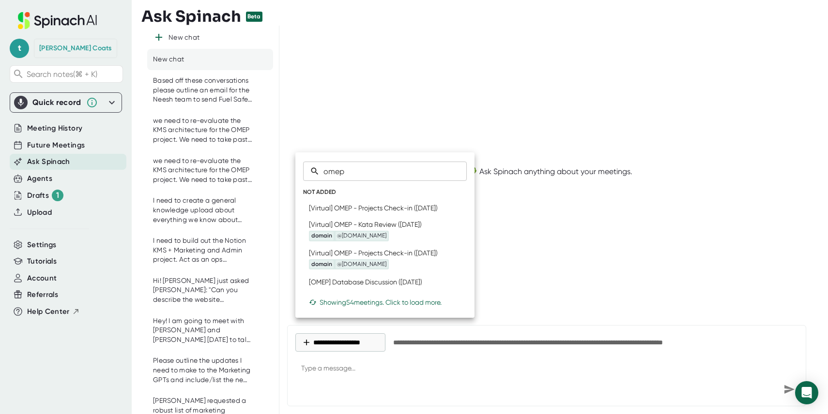
click at [553, 220] on div at bounding box center [414, 207] width 828 height 414
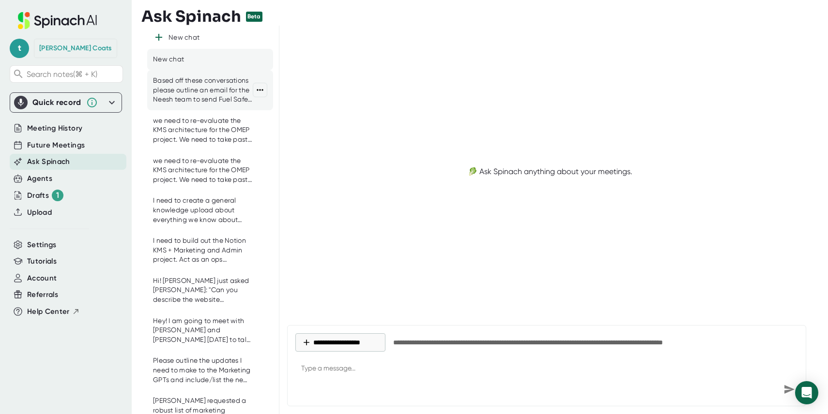
click at [219, 96] on div "Based off these conversations please outline an email for the Neesh team to sen…" at bounding box center [203, 90] width 100 height 29
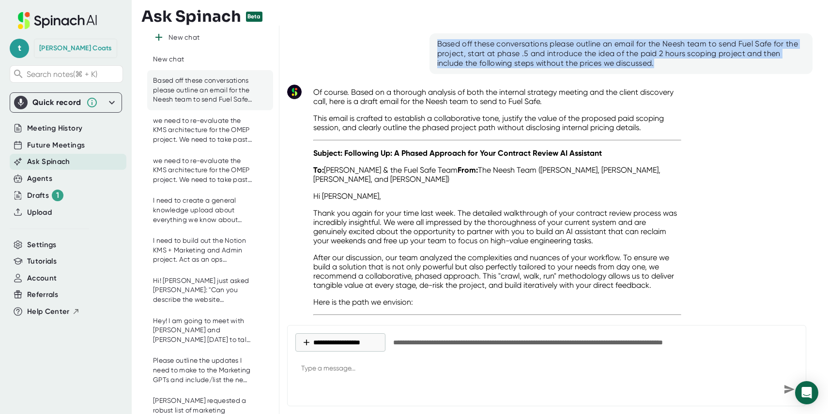
drag, startPoint x: 438, startPoint y: 42, endPoint x: 662, endPoint y: 71, distance: 226.0
click at [662, 71] on div "Based off these conversations please outline an email for the Neesh team to sen…" at bounding box center [620, 53] width 383 height 41
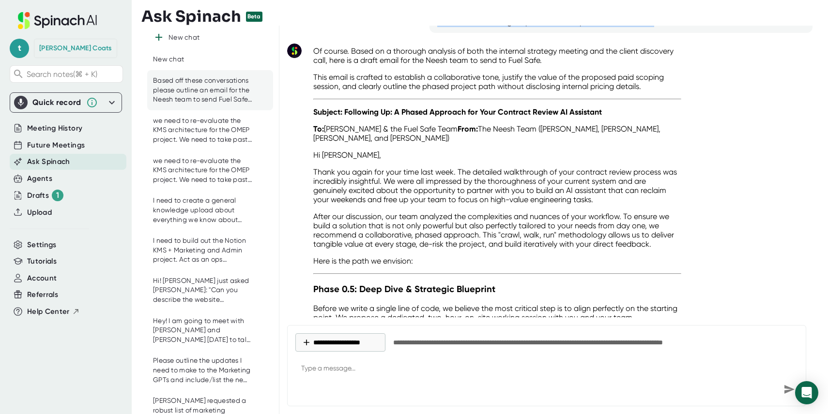
scroll to position [48, 0]
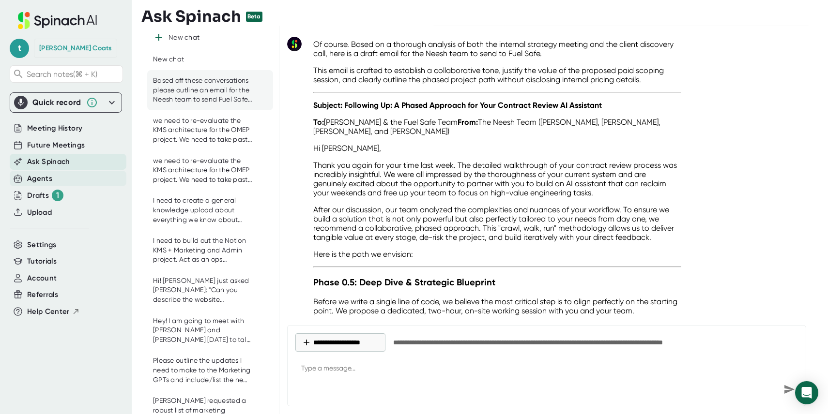
click at [36, 182] on div "Agents" at bounding box center [39, 178] width 25 height 11
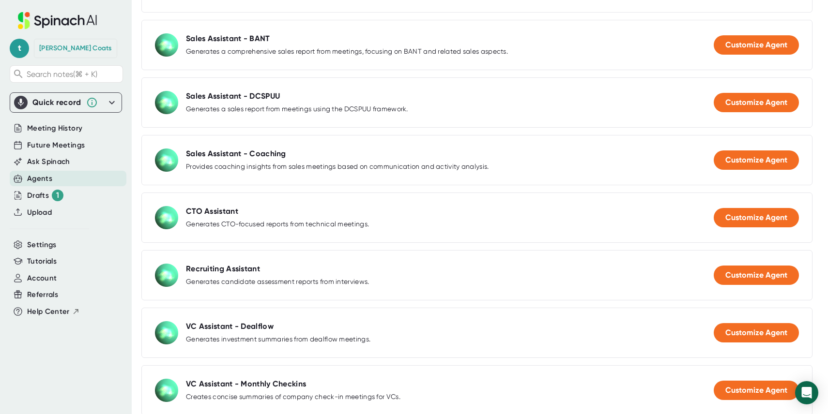
scroll to position [747, 0]
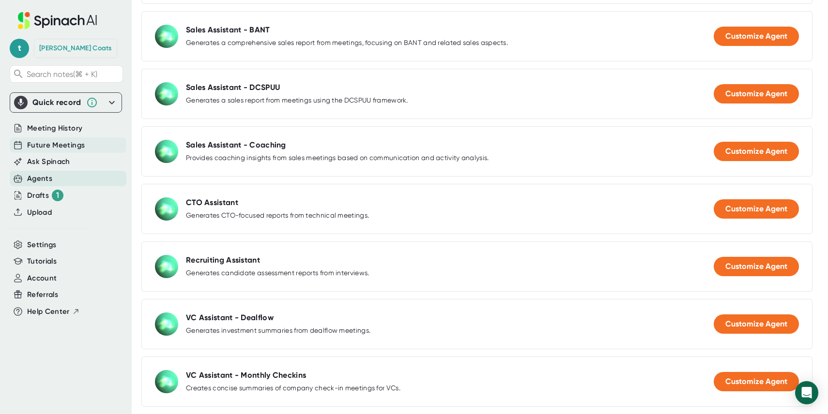
click at [78, 143] on span "Future Meetings" at bounding box center [56, 145] width 58 height 11
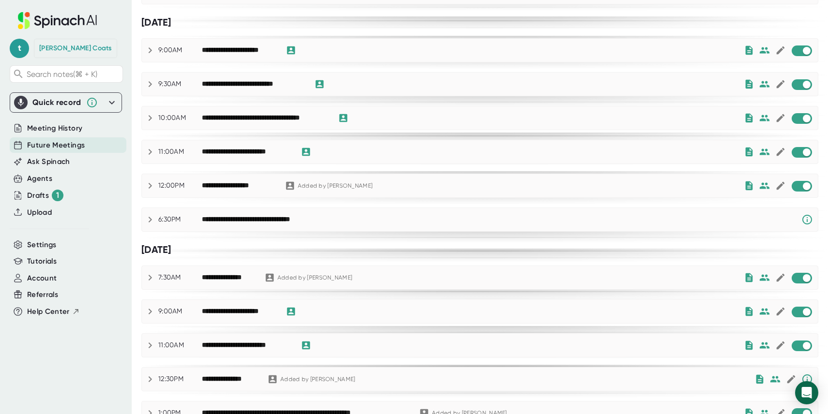
scroll to position [218, 0]
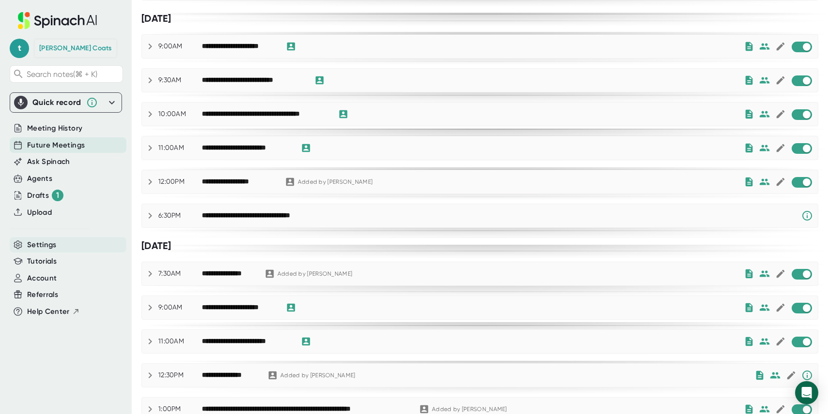
click at [41, 244] on span "Settings" at bounding box center [42, 245] width 30 height 11
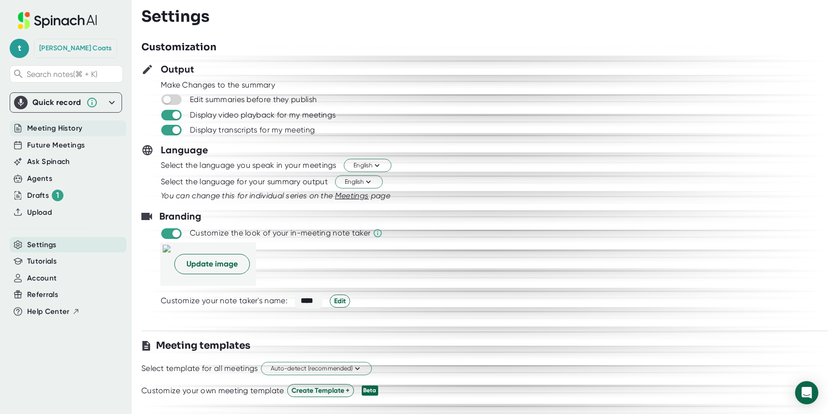
click at [45, 128] on span "Meeting History" at bounding box center [54, 128] width 55 height 11
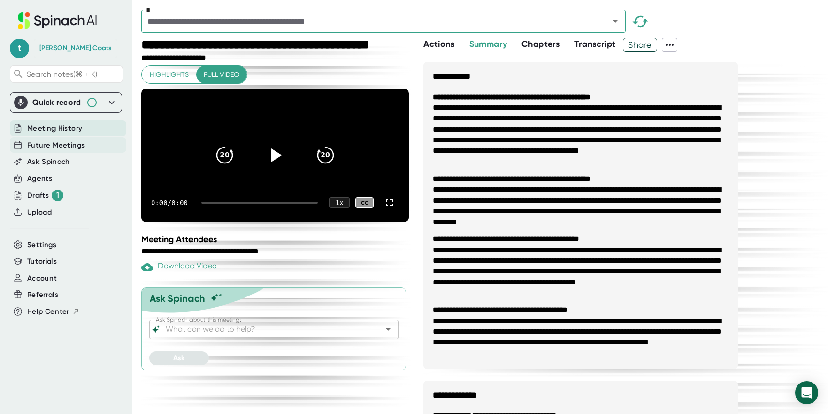
click at [46, 143] on span "Future Meetings" at bounding box center [56, 145] width 58 height 11
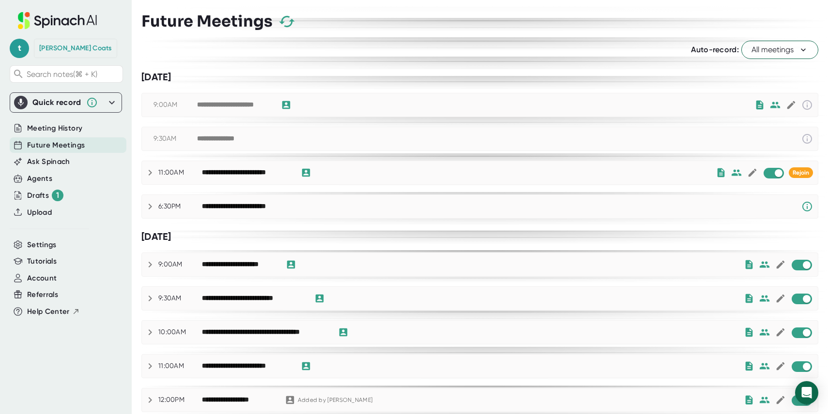
click at [150, 174] on icon at bounding box center [150, 173] width 12 height 12
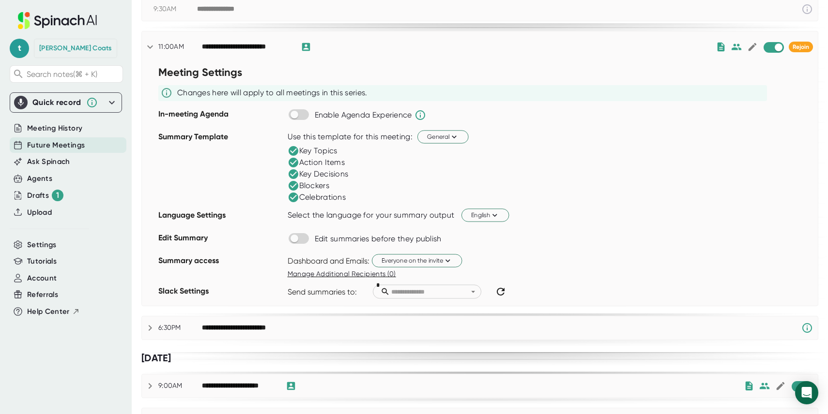
scroll to position [133, 0]
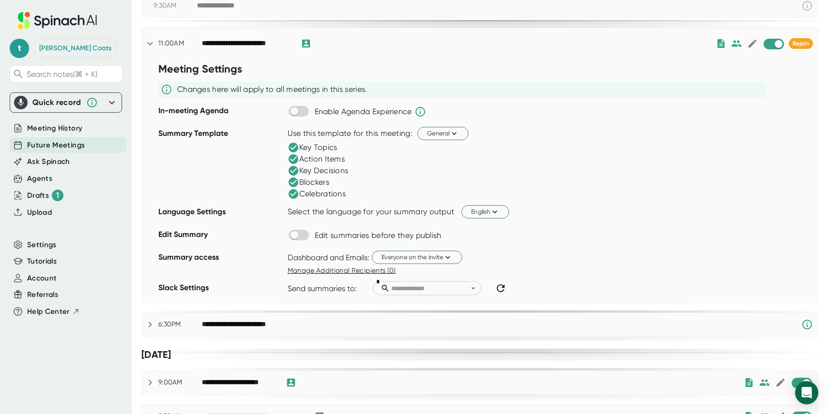
click at [151, 41] on icon at bounding box center [150, 44] width 12 height 12
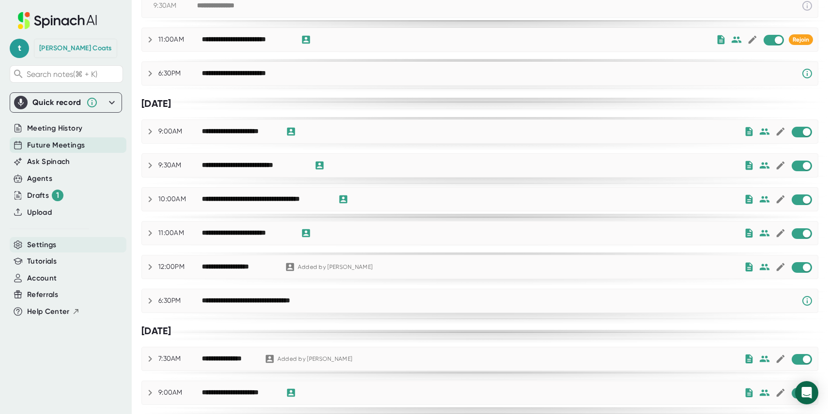
click at [38, 245] on span "Settings" at bounding box center [42, 245] width 30 height 11
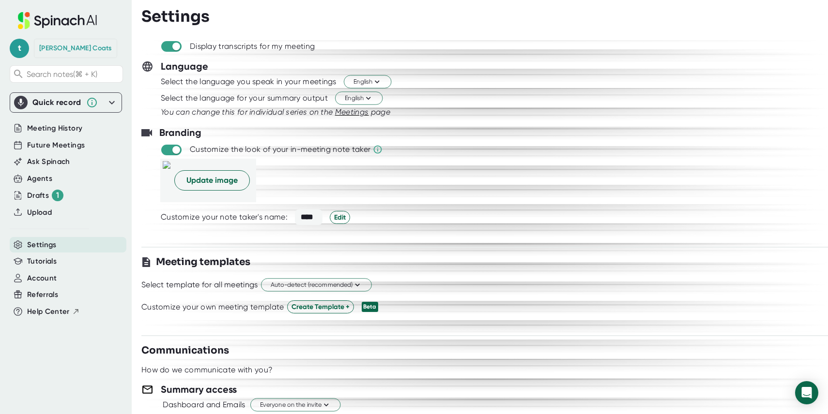
scroll to position [85, 0]
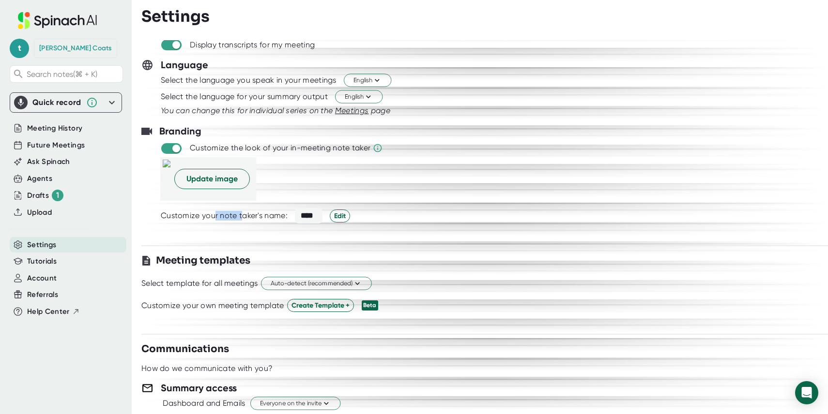
drag, startPoint x: 241, startPoint y: 216, endPoint x: 214, endPoint y: 219, distance: 26.3
click at [214, 219] on div "Customize your note taker's name:" at bounding box center [224, 216] width 127 height 10
click at [428, 224] on div at bounding box center [484, 227] width 687 height 7
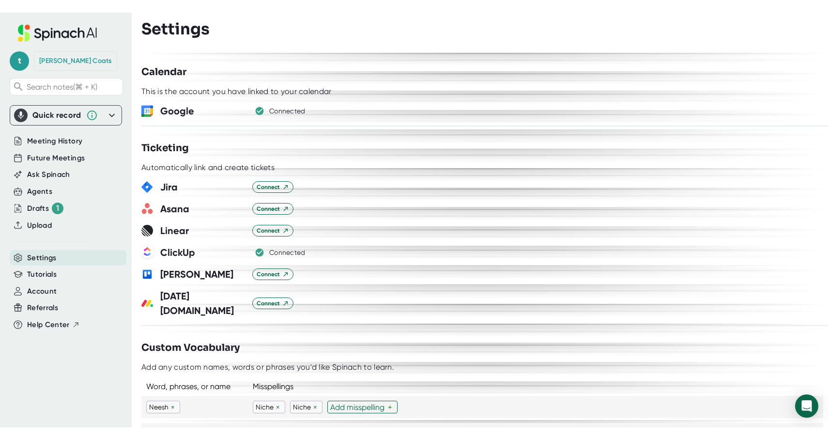
scroll to position [579, 0]
